Goal: Task Accomplishment & Management: Use online tool/utility

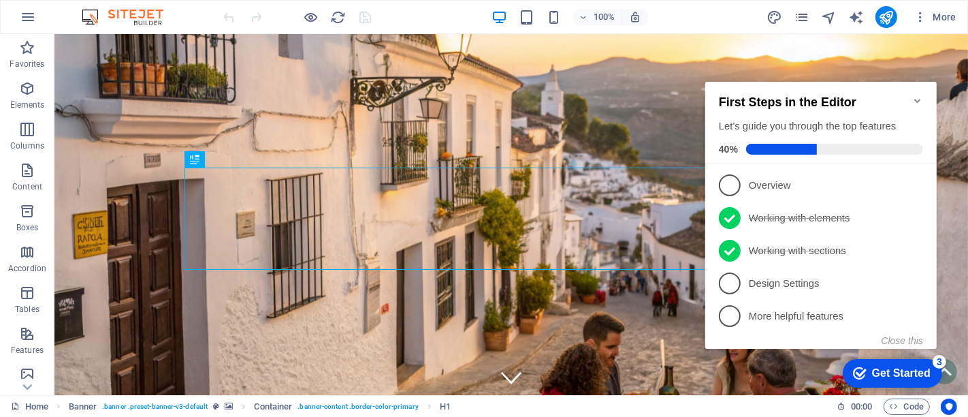
click at [891, 375] on div "Get Started" at bounding box center [901, 372] width 59 height 12
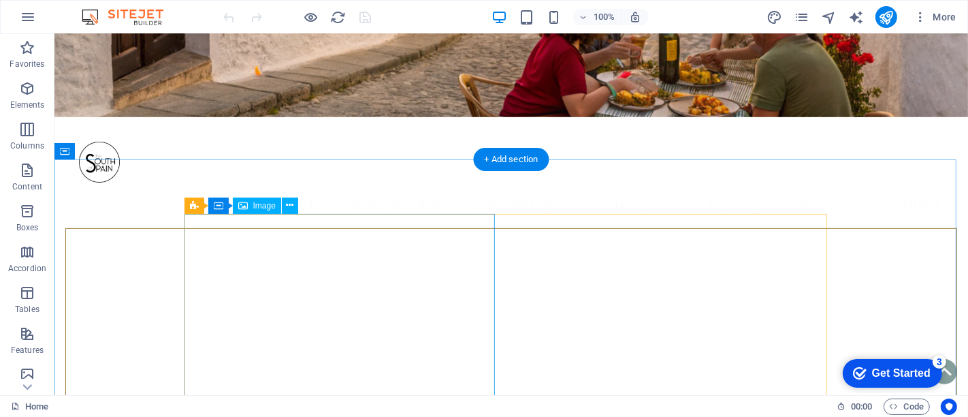
scroll to position [378, 0]
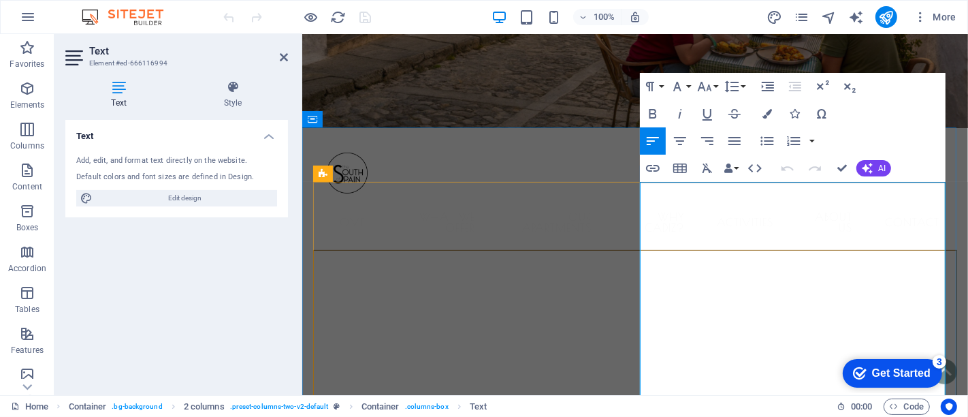
drag, startPoint x: 692, startPoint y: 211, endPoint x: 816, endPoint y: 210, distance: 123.9
click at [652, 109] on icon "button" at bounding box center [653, 114] width 16 height 16
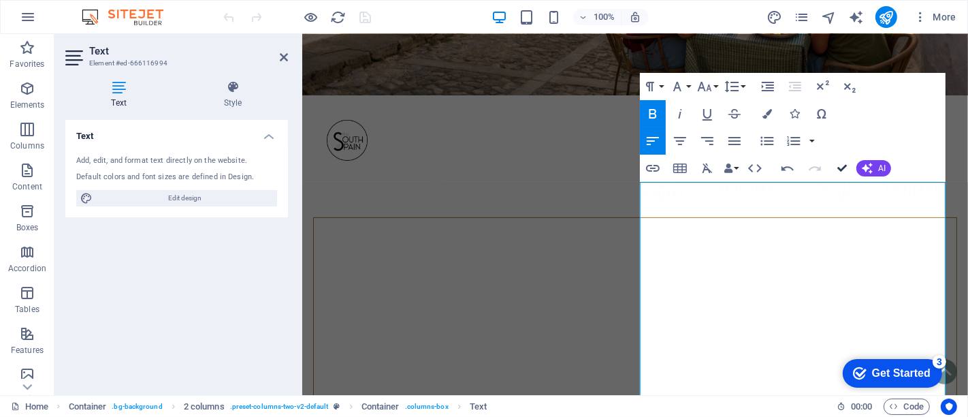
scroll to position [345, 0]
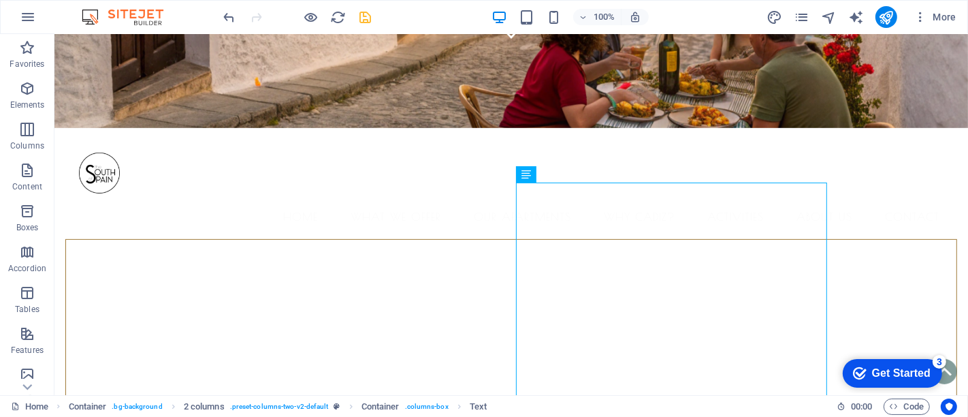
click at [362, 23] on icon "save" at bounding box center [366, 18] width 16 height 16
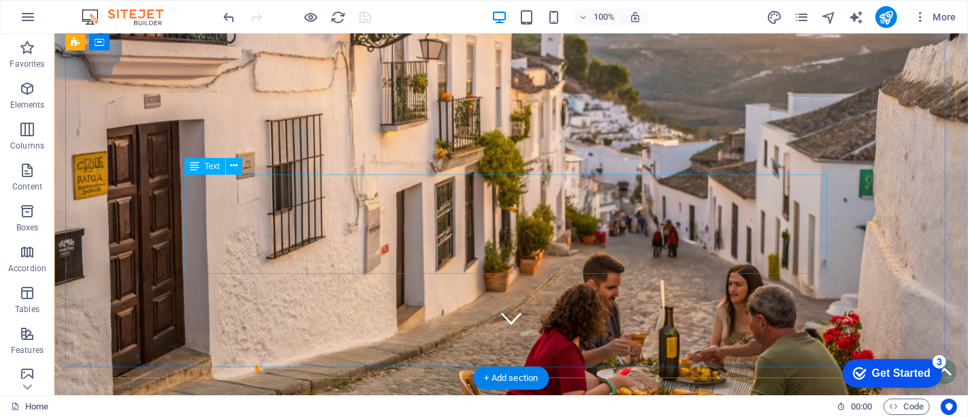
scroll to position [42, 0]
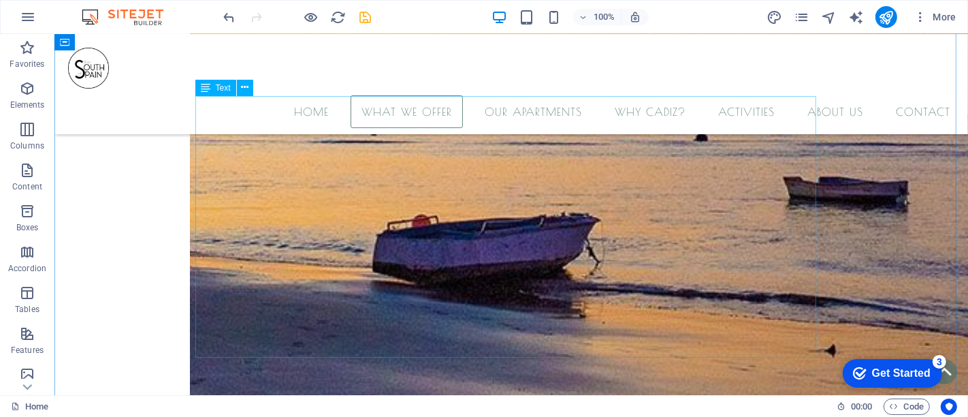
scroll to position [1674, 0]
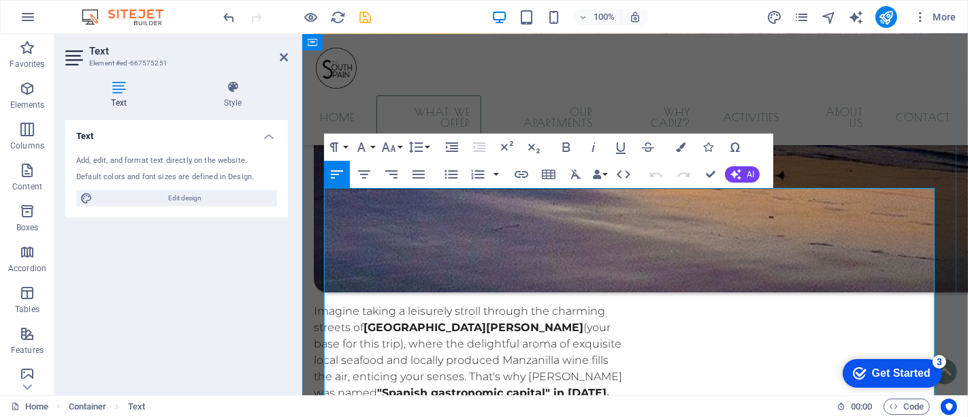
scroll to position [1636, 0]
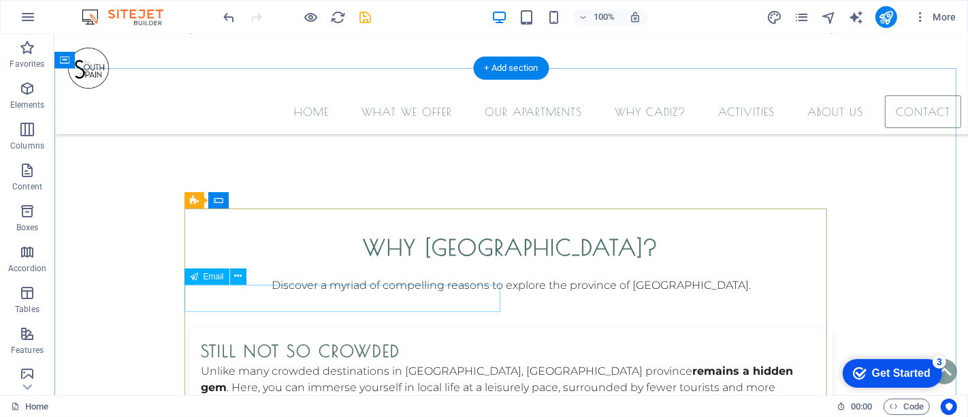
scroll to position [6748, 0]
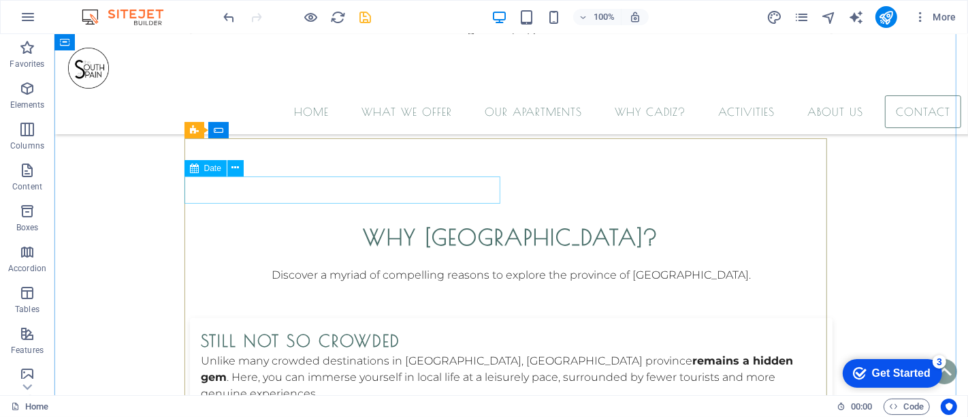
click div "[DATE]"
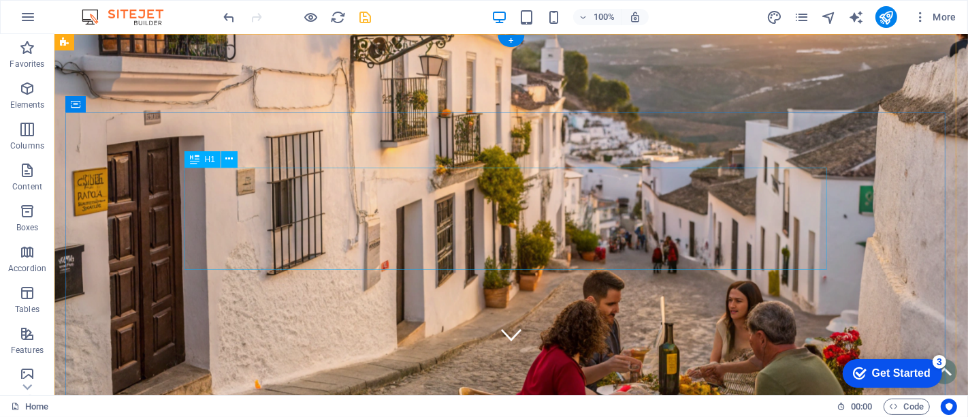
scroll to position [76, 0]
